Goal: Task Accomplishment & Management: Manage account settings

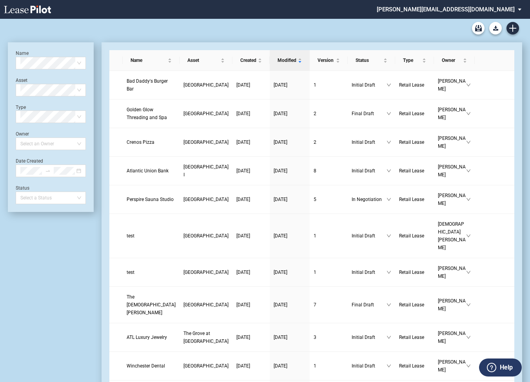
click at [471, 9] on md-select "[PERSON_NAME][EMAIL_ADDRESS][DOMAIN_NAME] Super Admin Area Admin Area Settings …" at bounding box center [452, 9] width 152 height 18
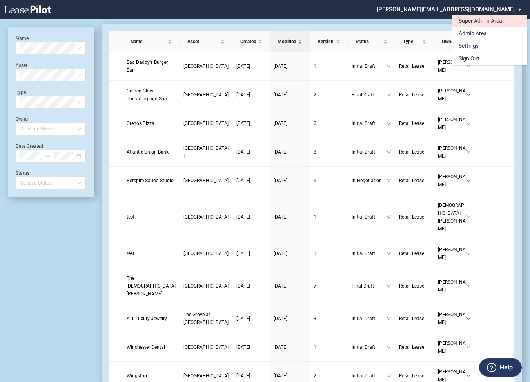
click at [464, 21] on div "Super Admin Area" at bounding box center [481, 21] width 44 height 8
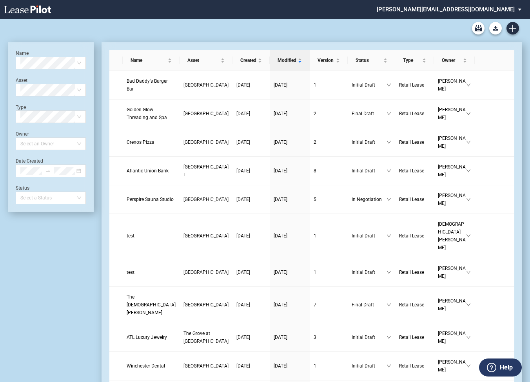
click at [473, 10] on md-select "[PERSON_NAME][EMAIL_ADDRESS][DOMAIN_NAME] Super Admin Area Admin Area Settings …" at bounding box center [452, 9] width 152 height 18
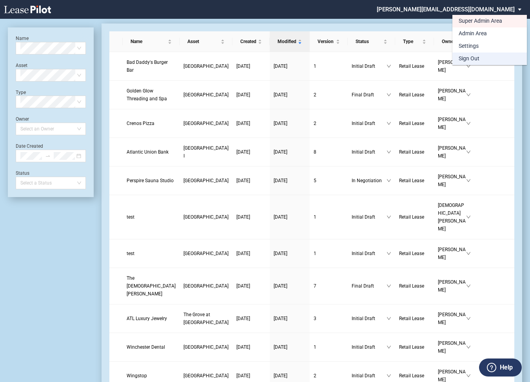
click at [468, 59] on div "Sign Out" at bounding box center [469, 59] width 21 height 8
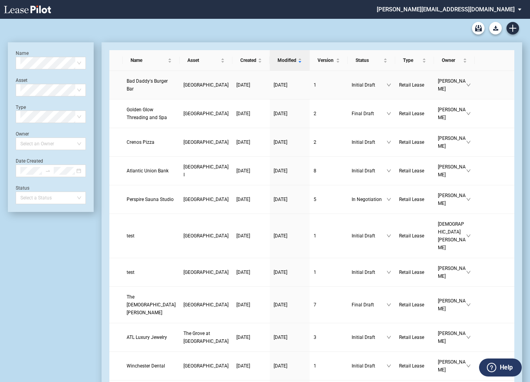
scroll to position [19, 0]
